Goal: Find specific page/section: Find specific page/section

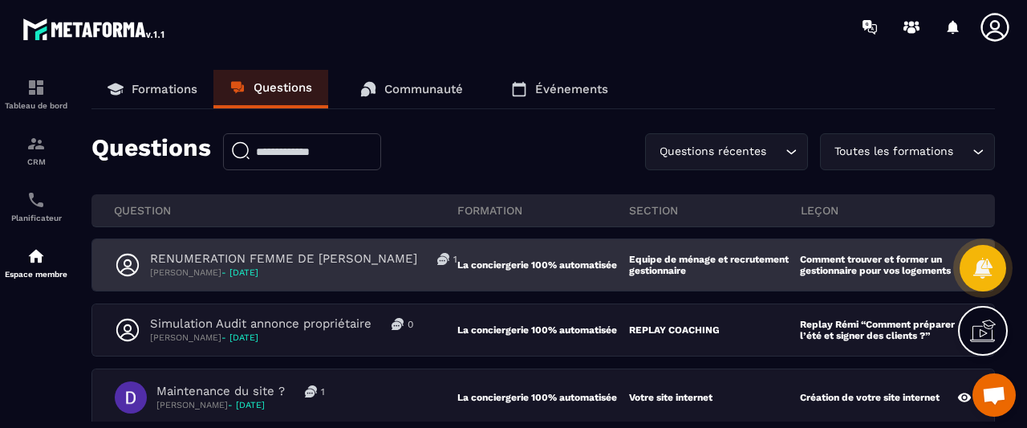
click at [557, 278] on div "RENUMERATION FEMME DE MENAGE 1 [PERSON_NAME] - [DATE] La conciergerie 100% auto…" at bounding box center [543, 264] width 902 height 51
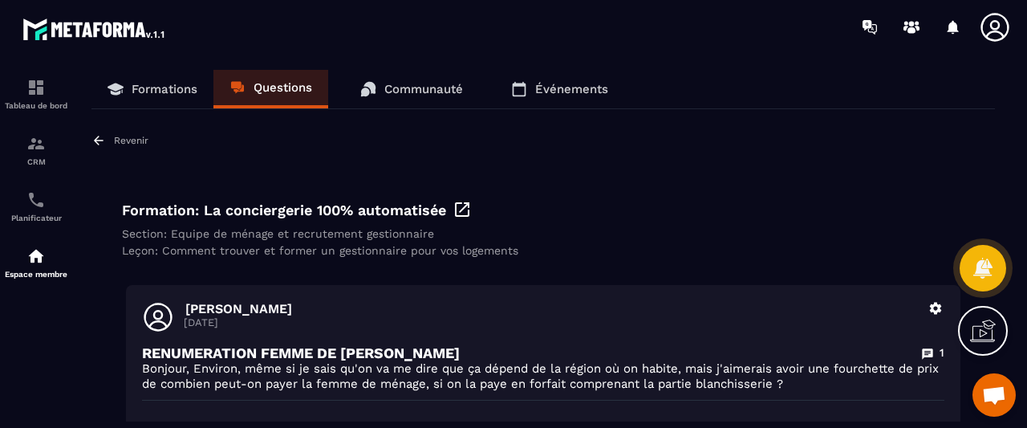
click at [234, 87] on icon at bounding box center [236, 85] width 10 height 9
